Goal: Transaction & Acquisition: Purchase product/service

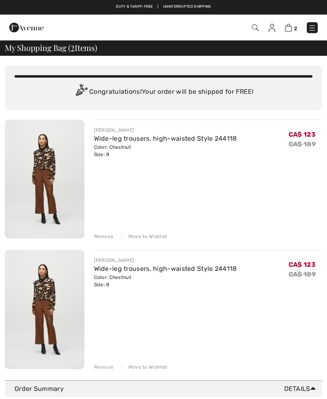
click at [289, 30] on img at bounding box center [288, 28] width 7 height 8
click at [286, 32] on span "2" at bounding box center [230, 27] width 175 height 11
click at [107, 367] on div "Remove" at bounding box center [104, 366] width 20 height 7
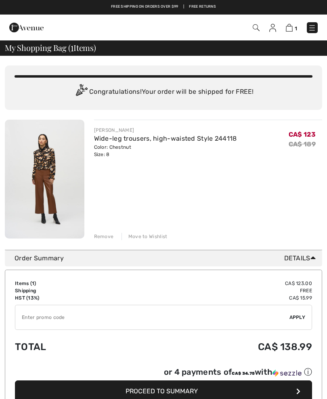
click at [273, 26] on img at bounding box center [273, 28] width 7 height 8
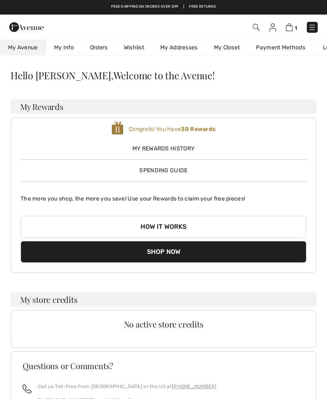
click at [122, 127] on img at bounding box center [118, 128] width 12 height 15
click at [122, 122] on img at bounding box center [118, 128] width 12 height 15
click at [194, 132] on b "30 Rewards" at bounding box center [198, 129] width 35 height 7
click at [176, 151] on span "My Rewards History" at bounding box center [164, 148] width 286 height 8
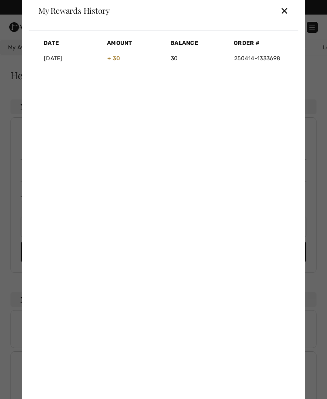
click at [281, 15] on div "✕" at bounding box center [285, 10] width 8 height 17
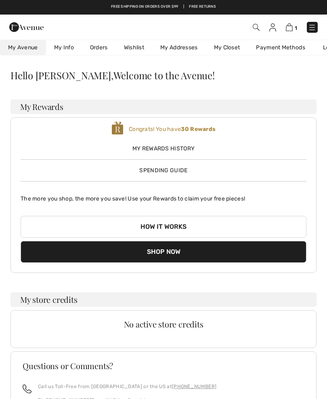
click at [290, 26] on img at bounding box center [289, 27] width 7 height 8
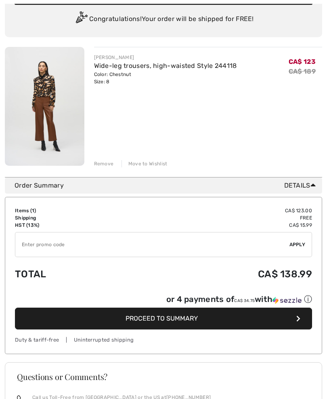
scroll to position [74, 0]
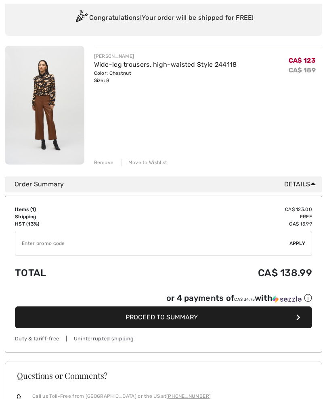
click at [193, 319] on span "Proceed to Summary" at bounding box center [162, 318] width 72 height 8
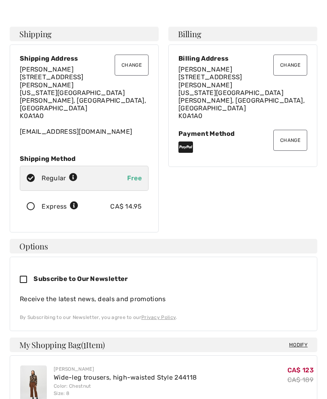
scroll to position [20, 0]
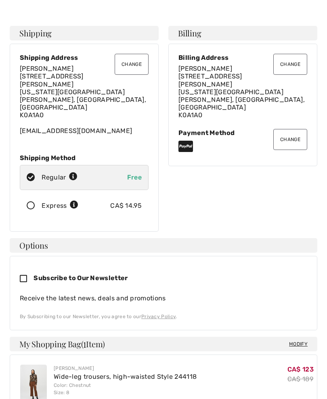
click at [299, 129] on button "Change" at bounding box center [291, 139] width 34 height 21
click at [290, 129] on button "Change" at bounding box center [291, 139] width 34 height 21
click at [294, 129] on button "Change" at bounding box center [291, 139] width 34 height 21
click at [296, 129] on button "Change" at bounding box center [291, 139] width 34 height 21
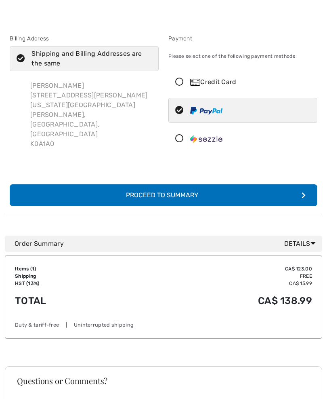
click at [179, 82] on icon at bounding box center [179, 82] width 21 height 8
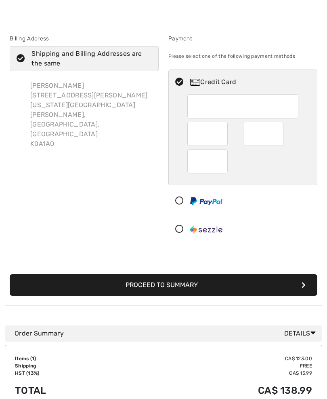
click at [190, 287] on button "Proceed to Summary" at bounding box center [164, 285] width 308 height 22
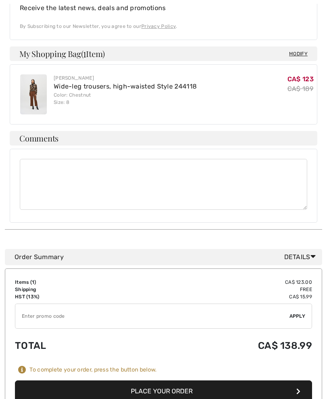
scroll to position [311, 0]
click at [32, 304] on input "TEXT" at bounding box center [152, 316] width 274 height 24
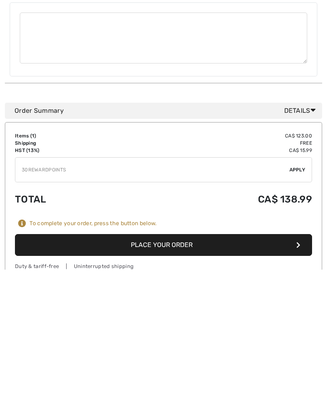
click at [302, 296] on span "Apply" at bounding box center [298, 299] width 16 height 7
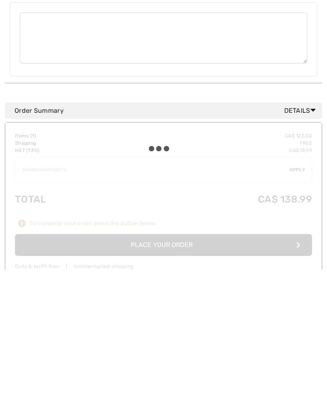
type input "30REWARDP0INTS"
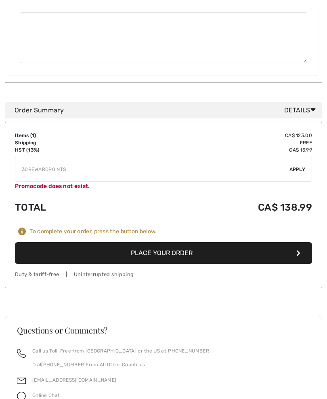
click at [188, 242] on button "Place Your Order" at bounding box center [164, 253] width 298 height 22
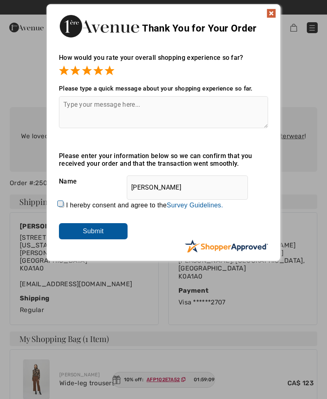
click at [69, 103] on textarea at bounding box center [163, 112] width 209 height 32
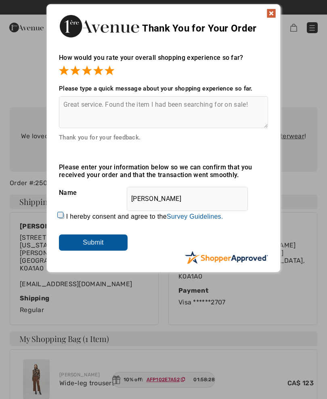
type textarea "Great service. Found the item I had been searching for on sale!"
click at [60, 215] on input "I hereby consent and agree to the By submitting a review, you grant permission …" at bounding box center [61, 215] width 5 height 5
checkbox input "true"
click at [109, 244] on input "Submit" at bounding box center [93, 242] width 69 height 16
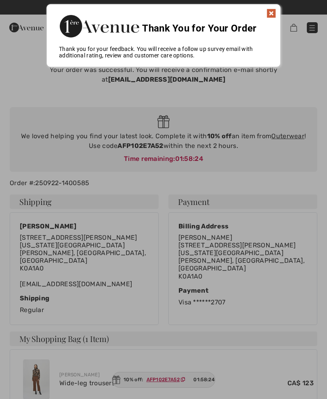
click at [268, 14] on img at bounding box center [272, 13] width 10 height 10
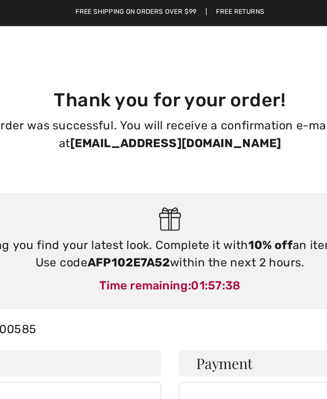
click at [169, 220] on div "Billing Address Judith Montagano 111 Thoburn Street Mississippi Mills, ON, CA K…" at bounding box center [243, 268] width 149 height 113
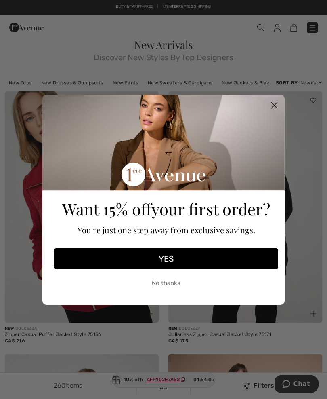
click at [274, 108] on circle "Close dialog" at bounding box center [274, 104] width 13 height 13
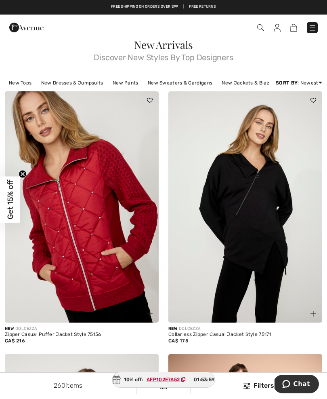
click at [252, 83] on link "New Jackets & Blazers" at bounding box center [249, 83] width 63 height 11
click at [242, 81] on link "New Jackets & Blazers" at bounding box center [249, 83] width 63 height 11
click at [233, 86] on link "New Jackets & Blazers" at bounding box center [249, 83] width 63 height 11
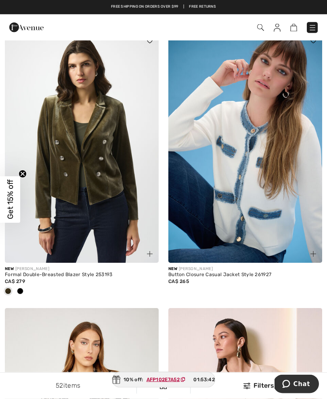
scroll to position [312, 0]
click at [93, 205] on img at bounding box center [82, 147] width 154 height 231
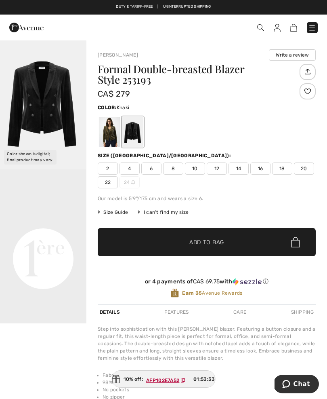
click at [108, 135] on div at bounding box center [109, 132] width 21 height 30
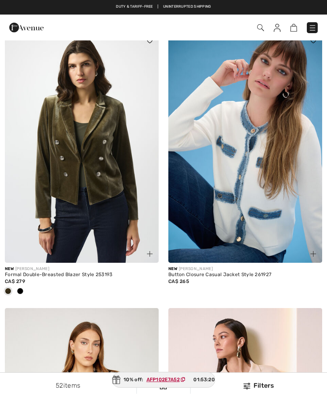
checkbox input "true"
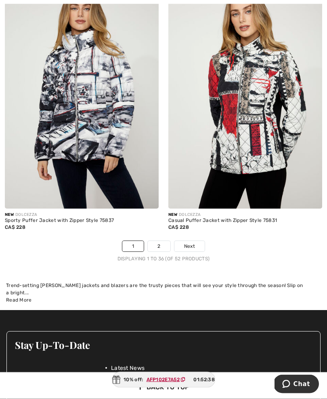
scroll to position [4869, 0]
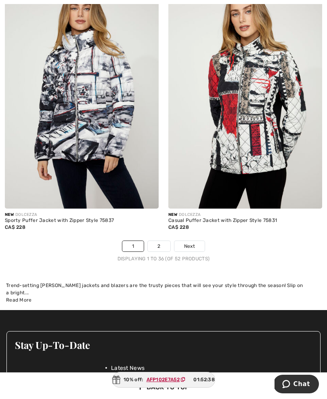
click at [164, 241] on link "2" at bounding box center [159, 246] width 22 height 11
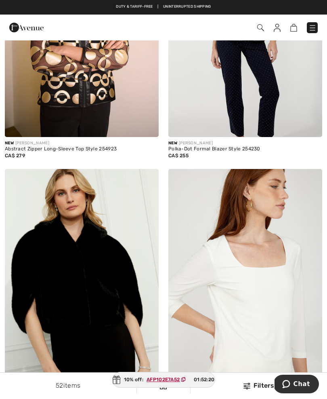
scroll to position [372, 0]
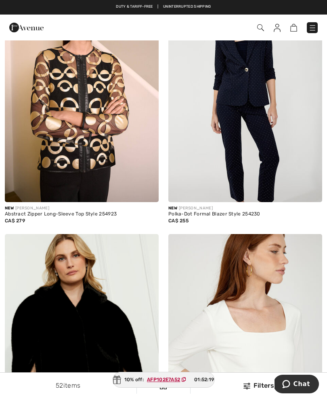
click at [261, 25] on img at bounding box center [261, 27] width 7 height 7
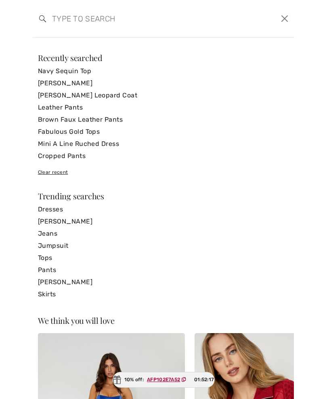
scroll to position [323, 0]
click at [65, 18] on input "search" at bounding box center [135, 18] width 179 height 24
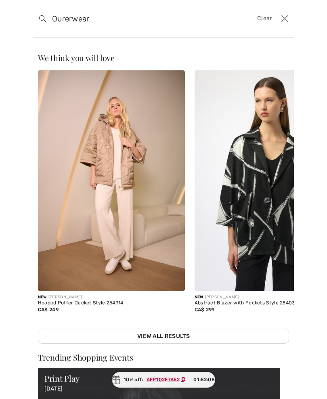
type input "Ourerwear"
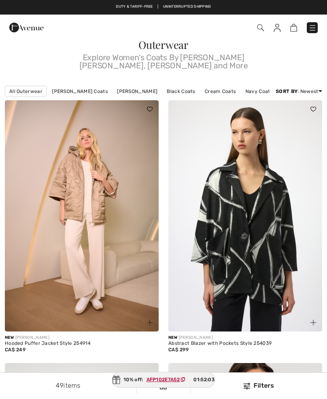
checkbox input "true"
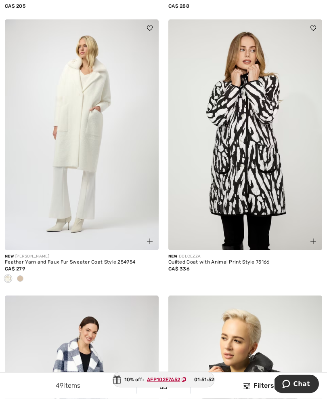
scroll to position [607, 0]
click at [99, 184] on img at bounding box center [82, 134] width 154 height 231
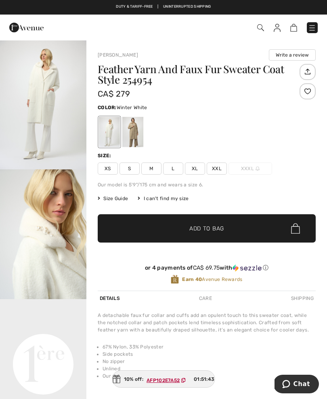
scroll to position [13, 0]
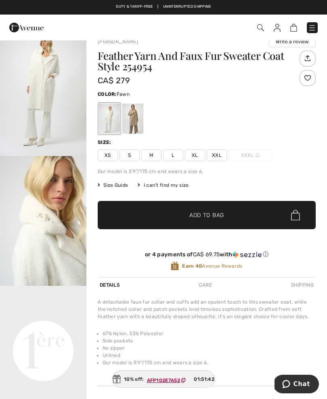
click at [139, 120] on div at bounding box center [132, 118] width 21 height 30
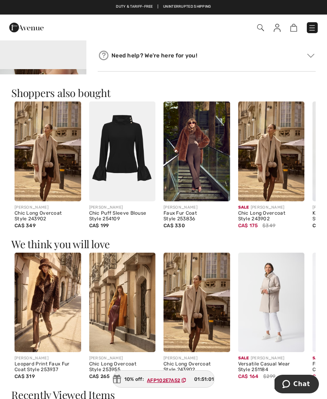
scroll to position [342, 0]
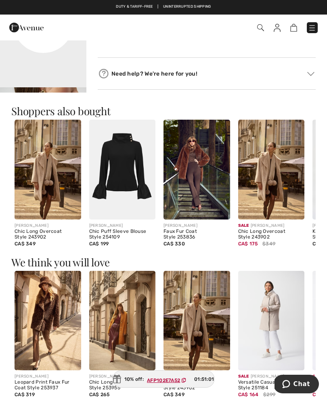
click at [44, 350] on img at bounding box center [48, 321] width 67 height 100
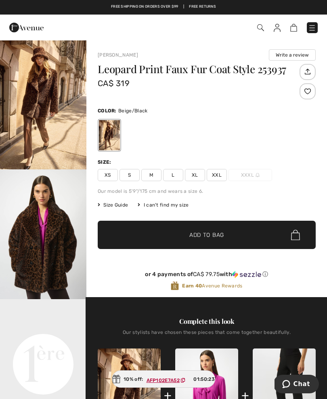
click at [259, 30] on img at bounding box center [261, 27] width 7 height 7
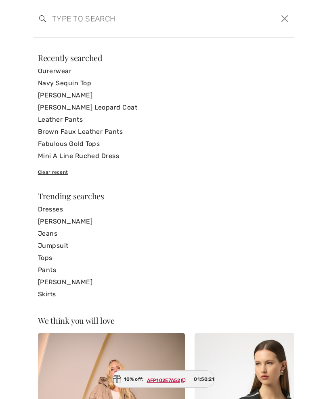
click at [55, 16] on input "search" at bounding box center [135, 18] width 179 height 24
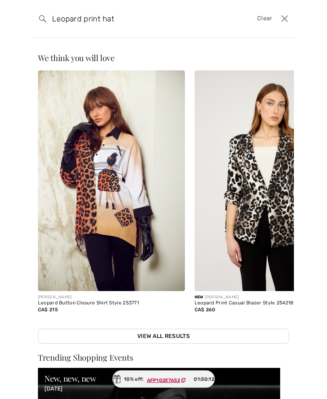
type input "Leopard print hat"
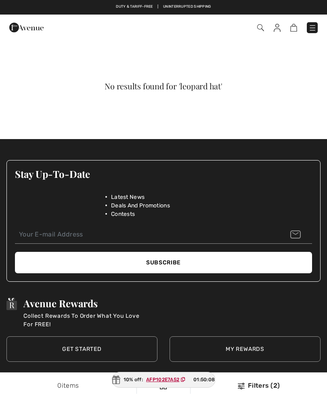
checkbox input "true"
click at [259, 26] on img at bounding box center [261, 27] width 7 height 7
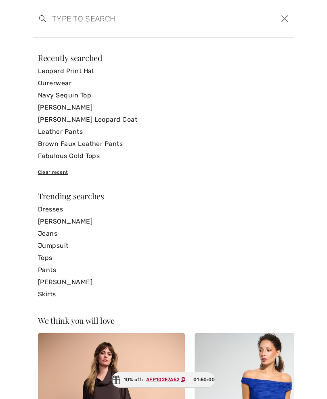
click at [84, 74] on link "Leopard Print Hat" at bounding box center [163, 71] width 251 height 12
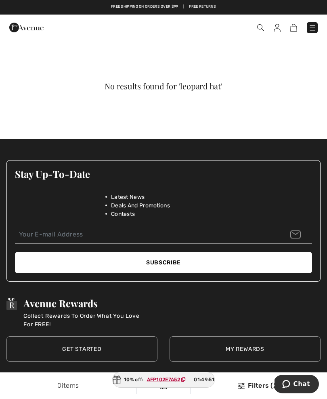
click at [261, 25] on img at bounding box center [261, 27] width 7 height 7
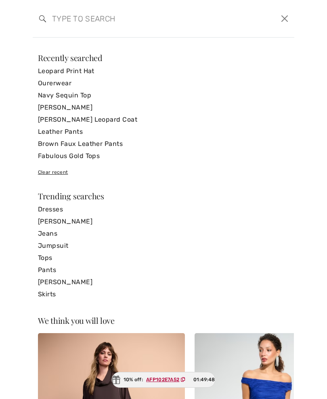
click at [59, 19] on input "search" at bounding box center [135, 18] width 179 height 24
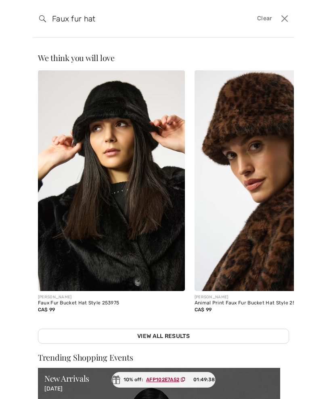
type input "Faux fur hat"
click at [249, 165] on img at bounding box center [268, 180] width 147 height 221
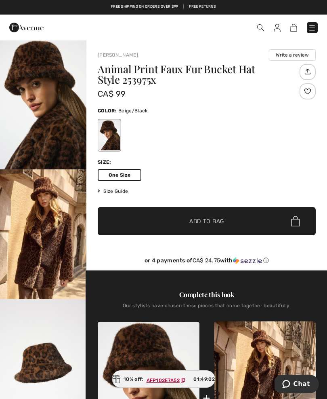
click at [258, 30] on img at bounding box center [261, 27] width 7 height 7
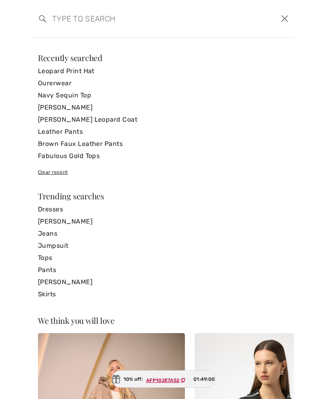
click at [59, 22] on input "search" at bounding box center [135, 18] width 179 height 24
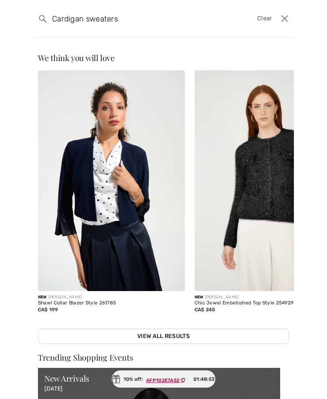
type input "Cardigan sweaters"
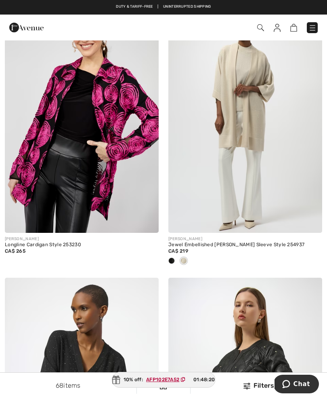
scroll to position [1139, 0]
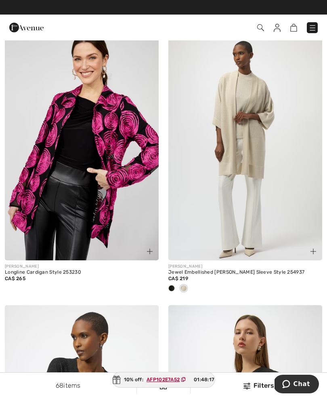
click at [170, 286] on span at bounding box center [172, 288] width 6 height 6
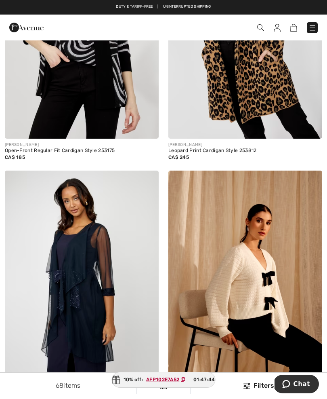
scroll to position [3619, 0]
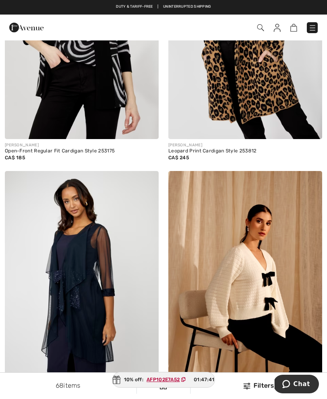
click at [246, 98] on img at bounding box center [246, 23] width 154 height 231
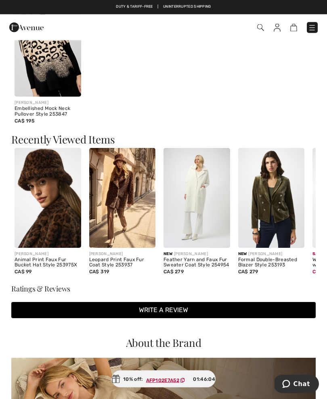
scroll to position [655, 0]
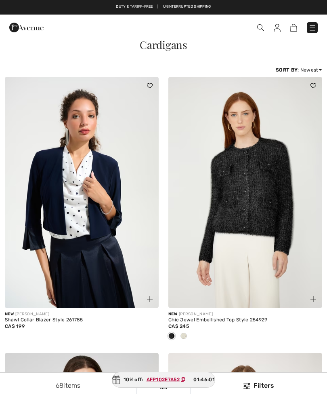
checkbox input "true"
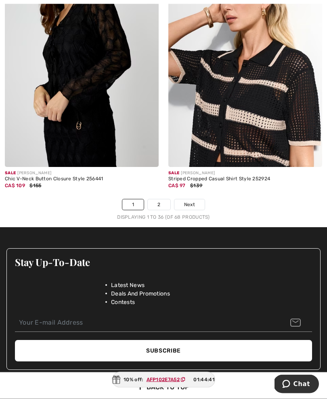
scroll to position [4959, 0]
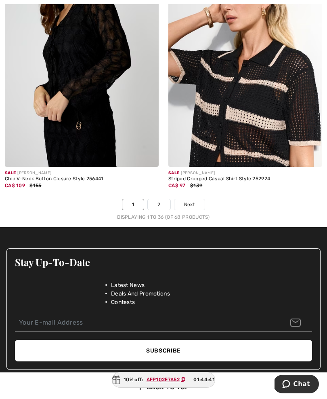
click at [164, 200] on link "2" at bounding box center [159, 204] width 22 height 11
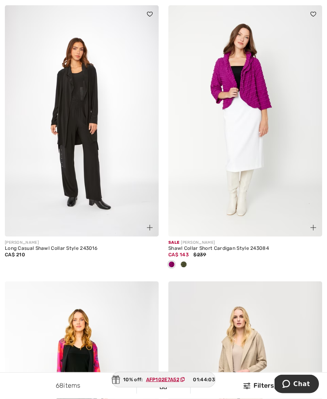
scroll to position [2795, 0]
click at [190, 260] on div at bounding box center [246, 264] width 154 height 13
click at [185, 261] on span at bounding box center [184, 264] width 6 height 6
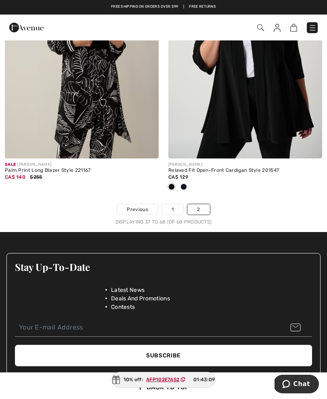
scroll to position [4358, 0]
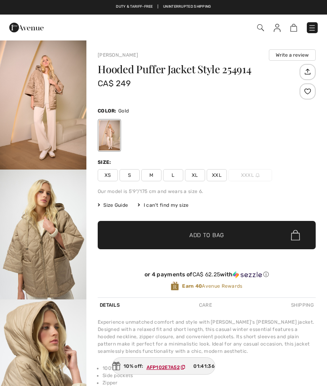
scroll to position [30, 0]
